Goal: Information Seeking & Learning: Find specific fact

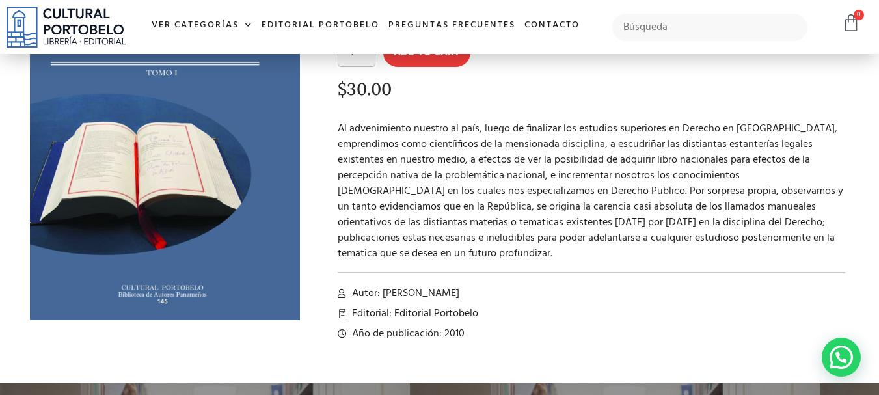
scroll to position [195, 0]
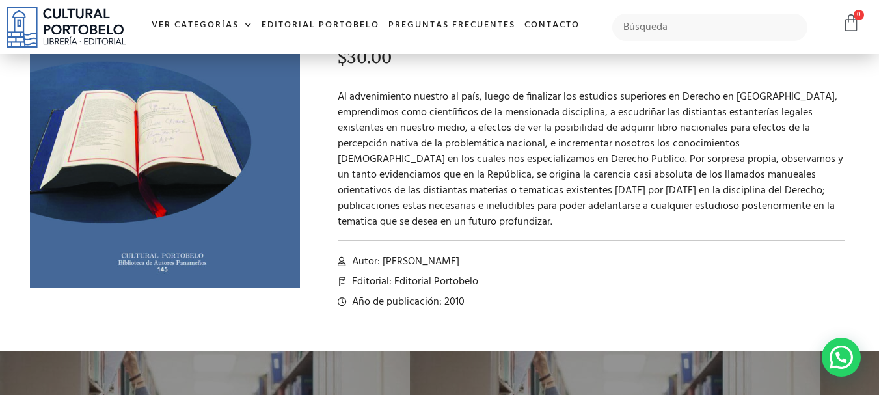
drag, startPoint x: 384, startPoint y: 245, endPoint x: 501, endPoint y: 244, distance: 117.1
click at [459, 254] on span "Autor: [PERSON_NAME]" at bounding box center [404, 262] width 111 height 16
copy span "[PERSON_NAME]"
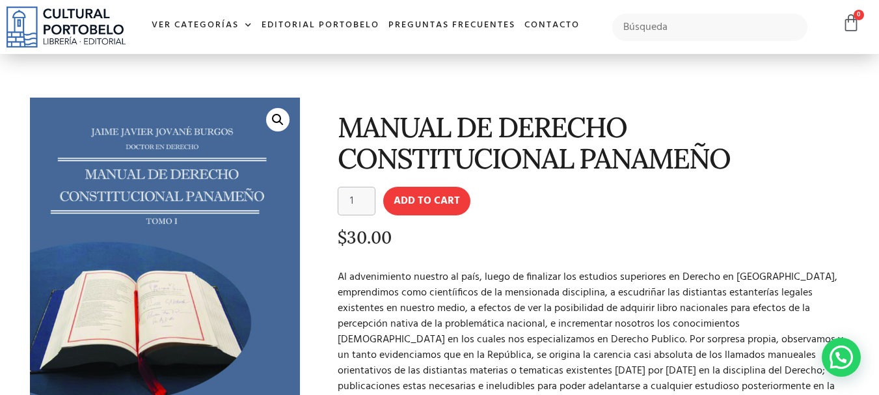
scroll to position [0, 0]
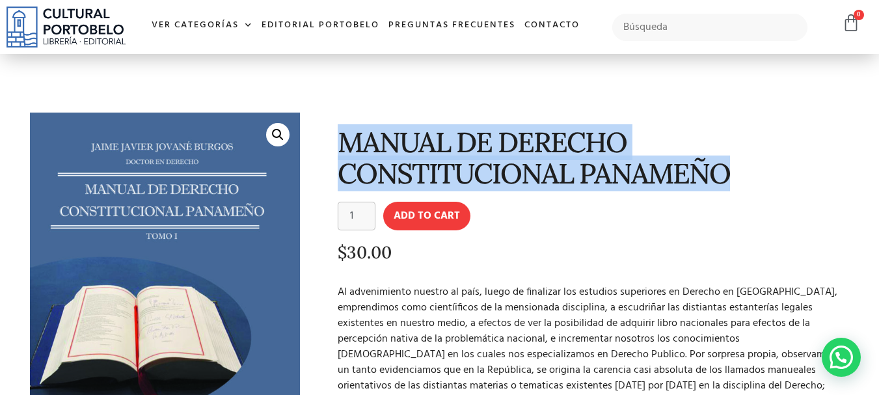
drag, startPoint x: 344, startPoint y: 142, endPoint x: 735, endPoint y: 182, distance: 392.4
click at [733, 179] on h1 "MANUAL DE DERECHO CONSTITUCIONAL PANAMEÑO" at bounding box center [592, 158] width 508 height 62
copy h1 "MANUAL DE DERECHO CONSTITUCIONAL PANAMEÑO"
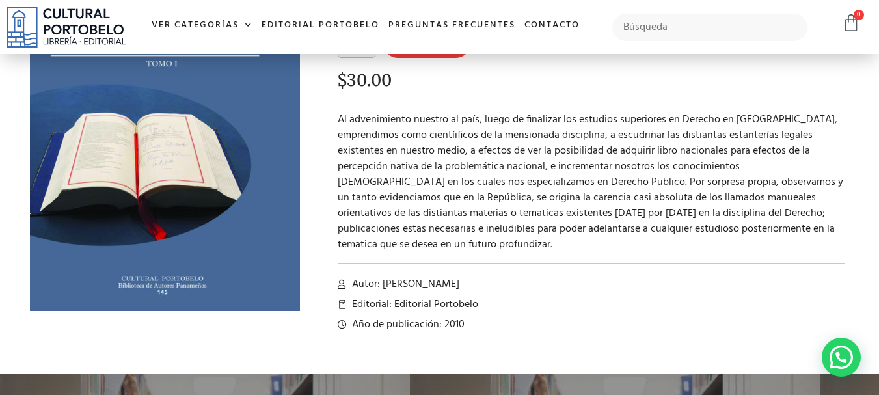
scroll to position [195, 0]
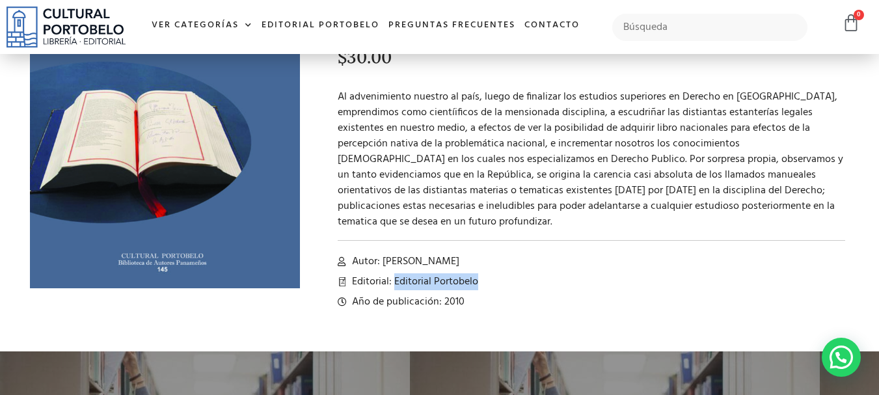
drag, startPoint x: 393, startPoint y: 266, endPoint x: 497, endPoint y: 266, distance: 104.1
click at [497, 274] on li "Editorial: Editorial Portobelo" at bounding box center [592, 282] width 508 height 16
copy span "Editorial Portobelo"
